Goal: Navigation & Orientation: Find specific page/section

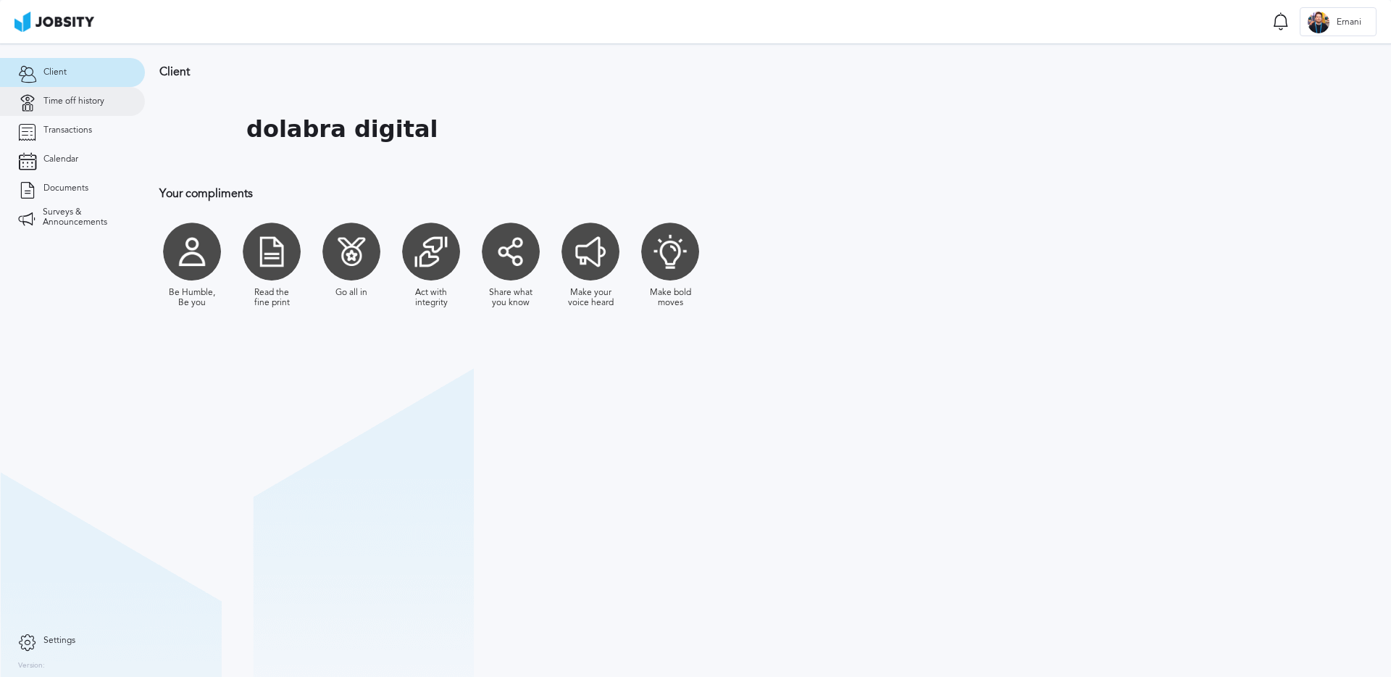
click at [83, 107] on link "Time off history" at bounding box center [72, 101] width 145 height 29
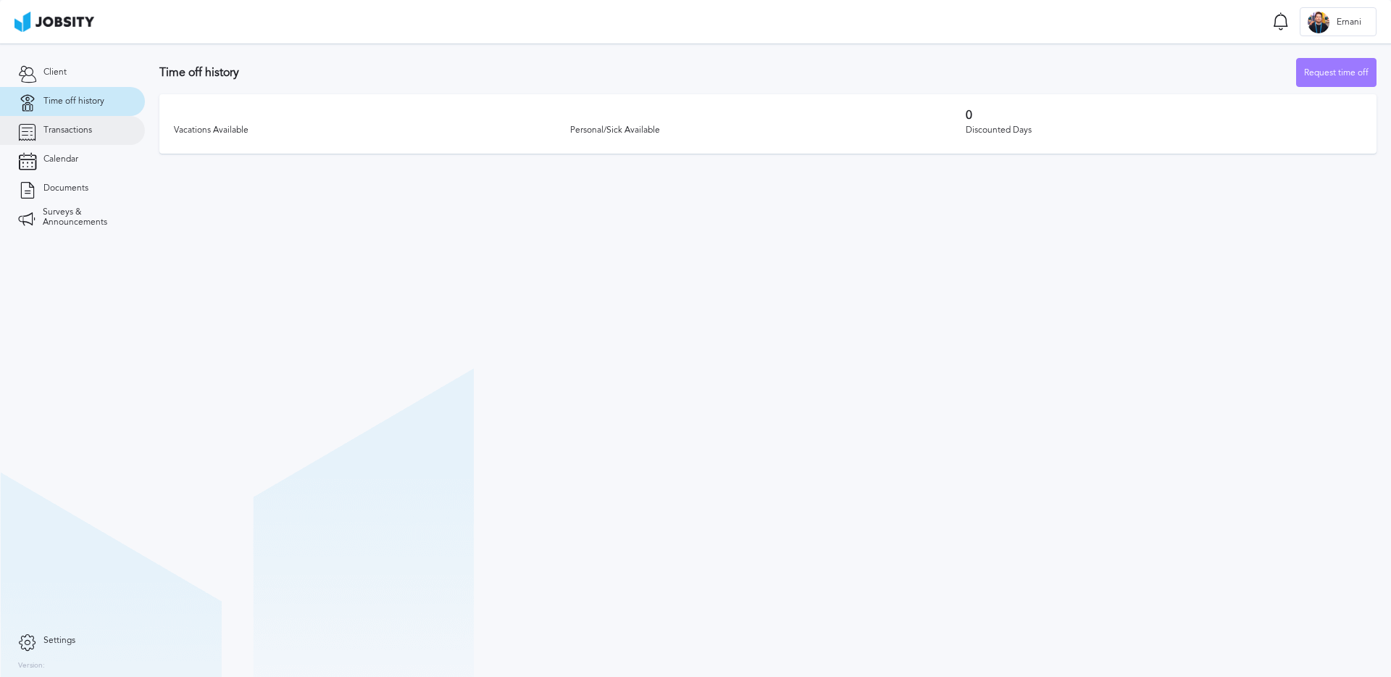
click at [79, 130] on span "Transactions" at bounding box center [67, 130] width 49 height 10
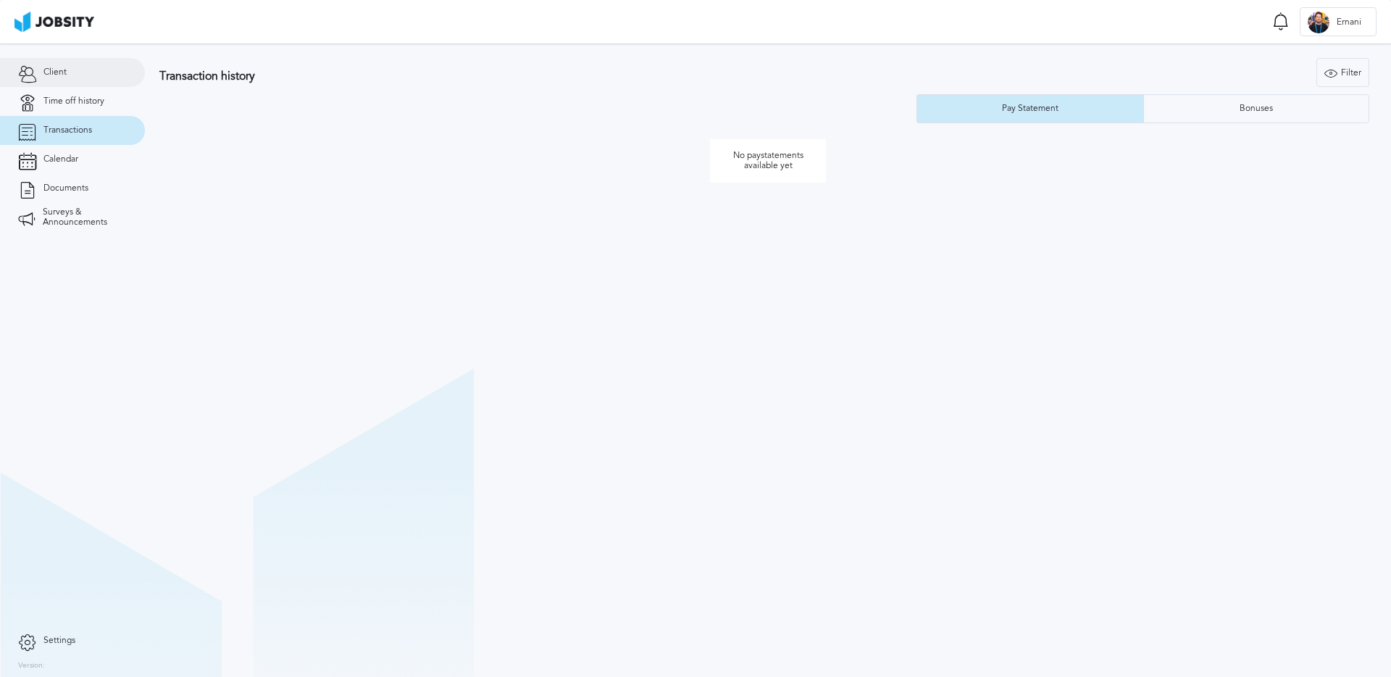
click at [79, 70] on link "Client" at bounding box center [72, 72] width 145 height 29
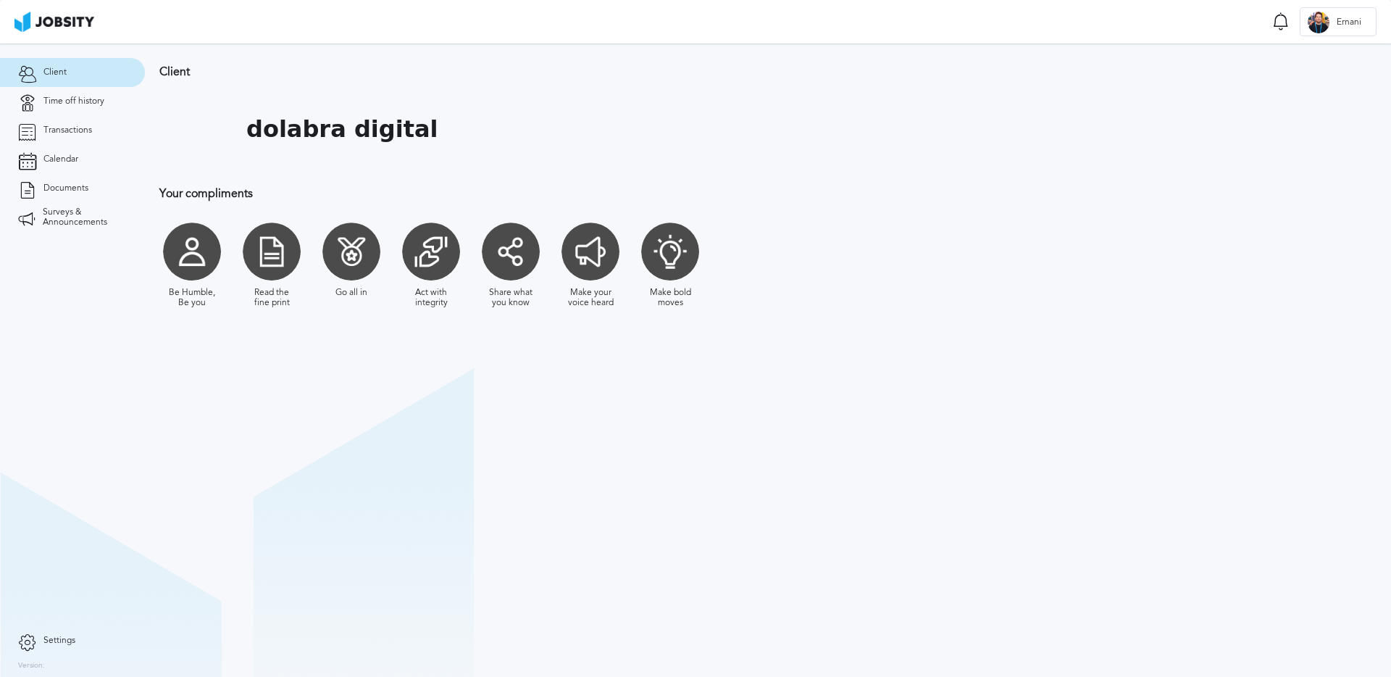
click at [1221, 81] on section "Client dolabra digital Your compliments Be Humble, Be you Read the fine print G…" at bounding box center [768, 359] width 1247 height 633
